Goal: Transaction & Acquisition: Purchase product/service

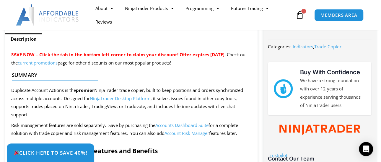
scroll to position [236, 0]
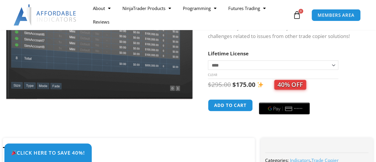
click at [224, 79] on div "$ 295.00 Original price was: $295.00. $ 175.00 Current price is: $175.00. 40% O…" at bounding box center [284, 85] width 153 height 12
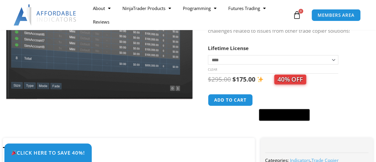
click at [236, 63] on select "**********" at bounding box center [273, 59] width 130 height 9
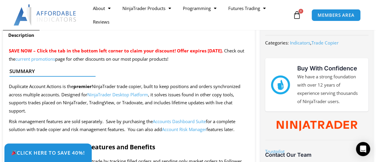
scroll to position [236, 0]
